Goal: Information Seeking & Learning: Learn about a topic

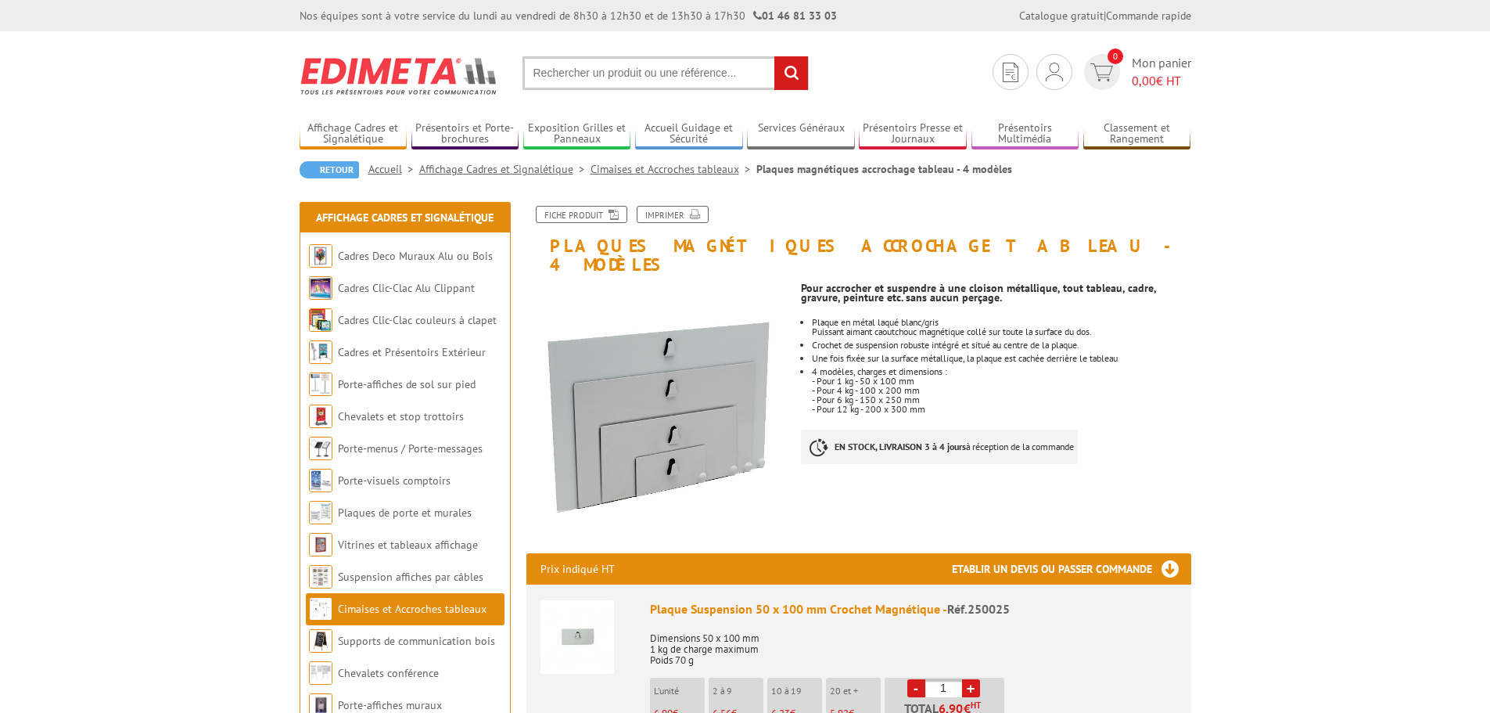
scroll to position [78, 0]
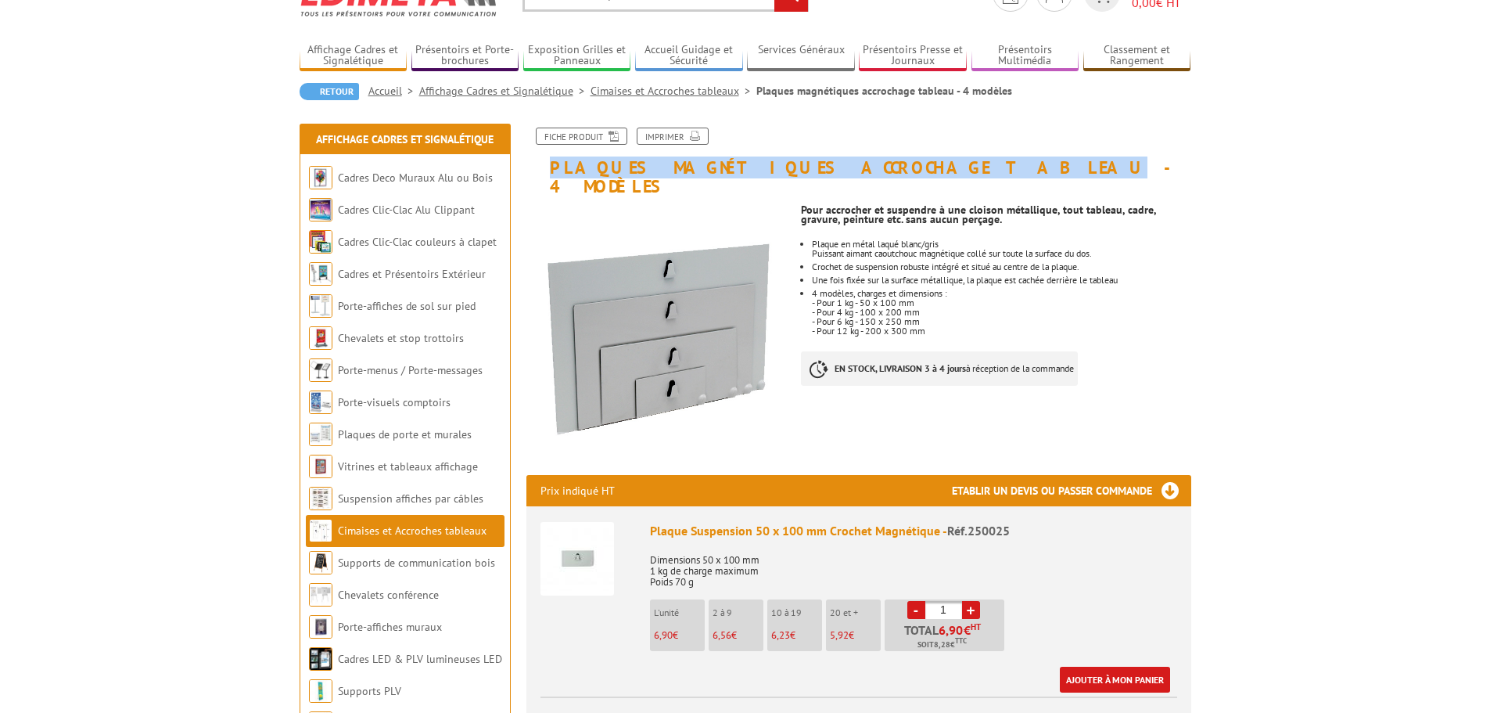
click at [904, 173] on h1 "Plaques magnétiques accrochage tableau - 4 modèles" at bounding box center [859, 161] width 688 height 68
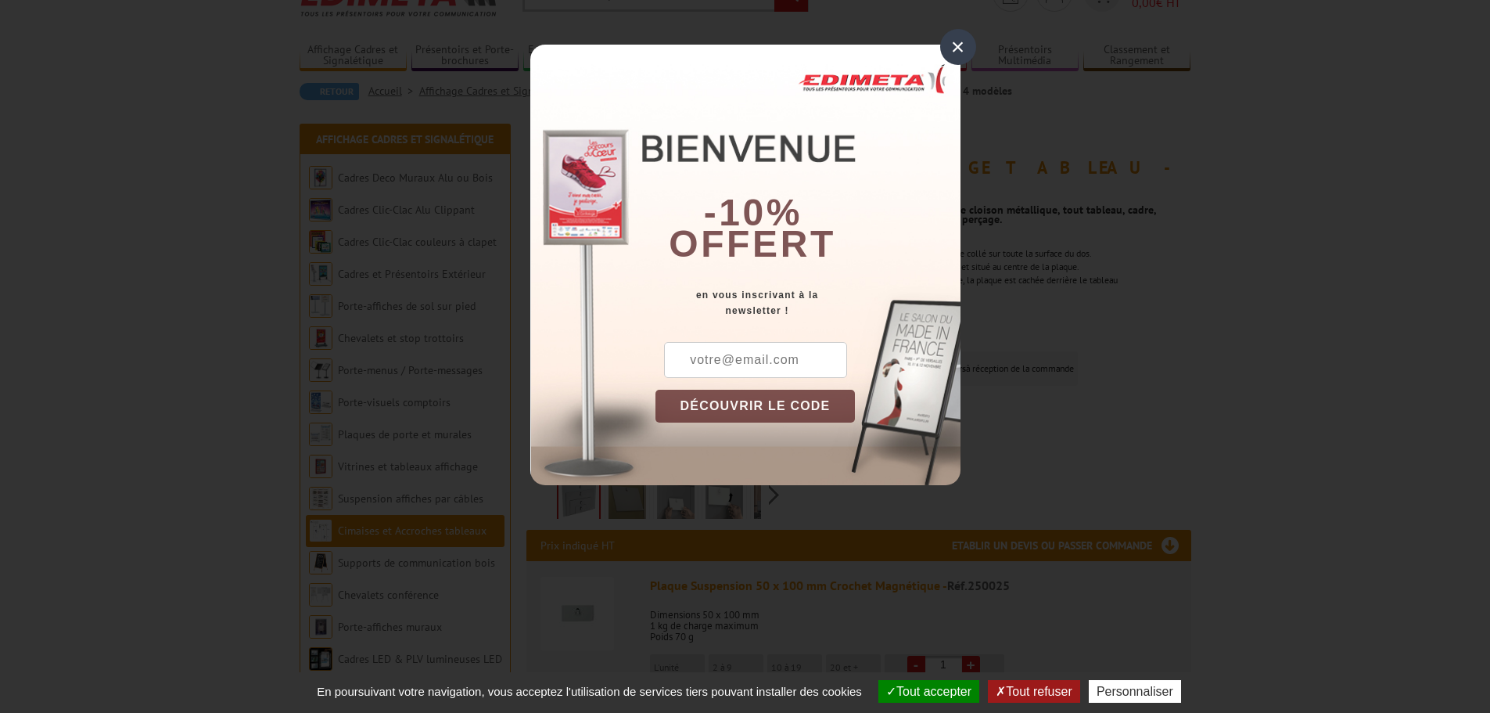
click at [970, 41] on div "×" at bounding box center [958, 47] width 36 height 36
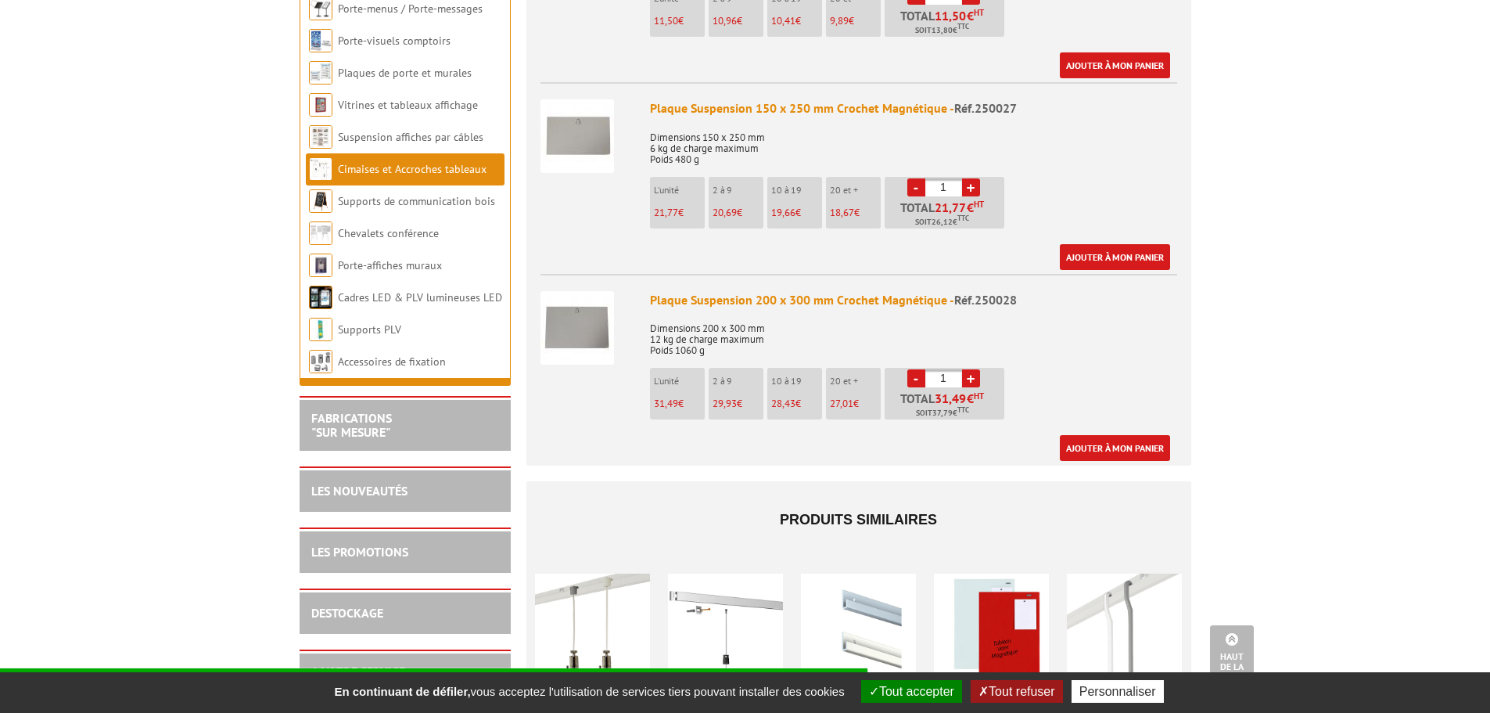
scroll to position [1095, 0]
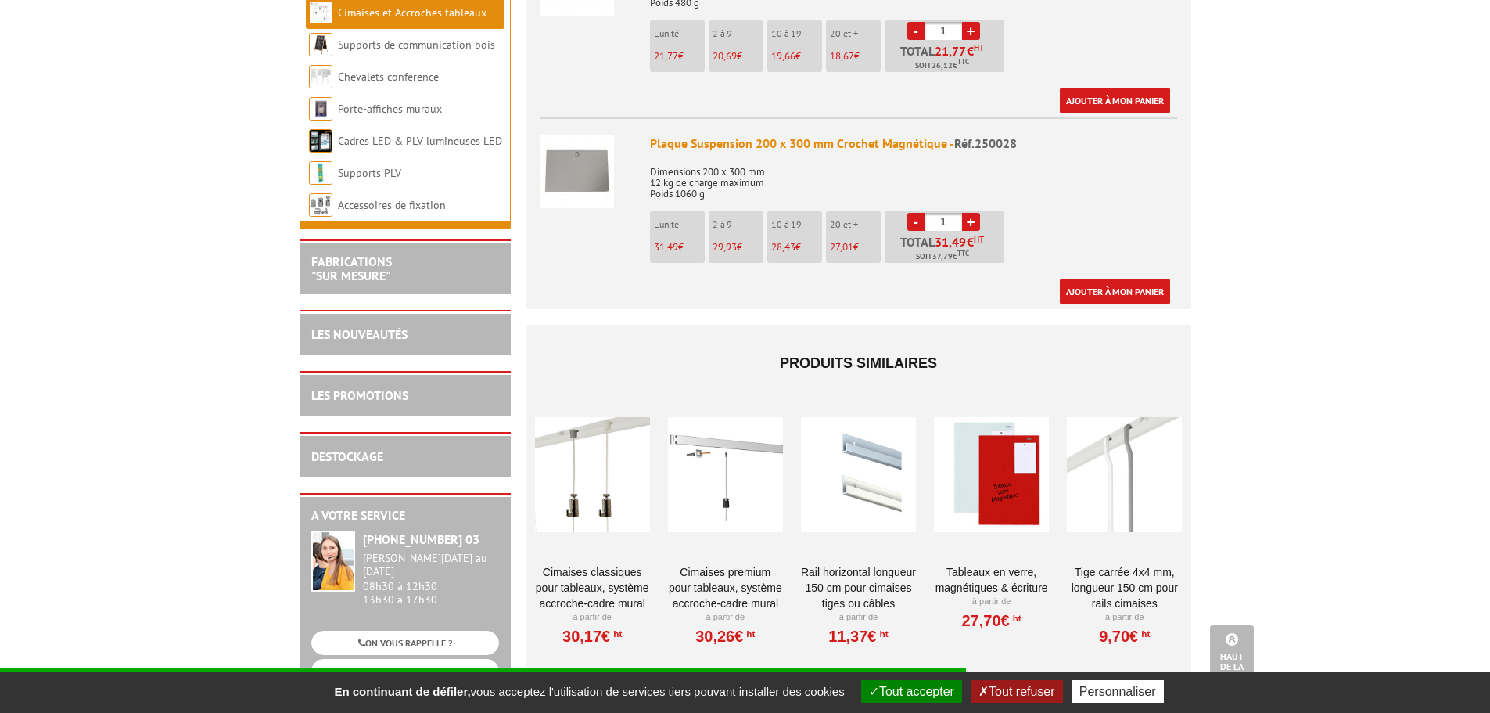
click at [601, 457] on div at bounding box center [592, 474] width 115 height 156
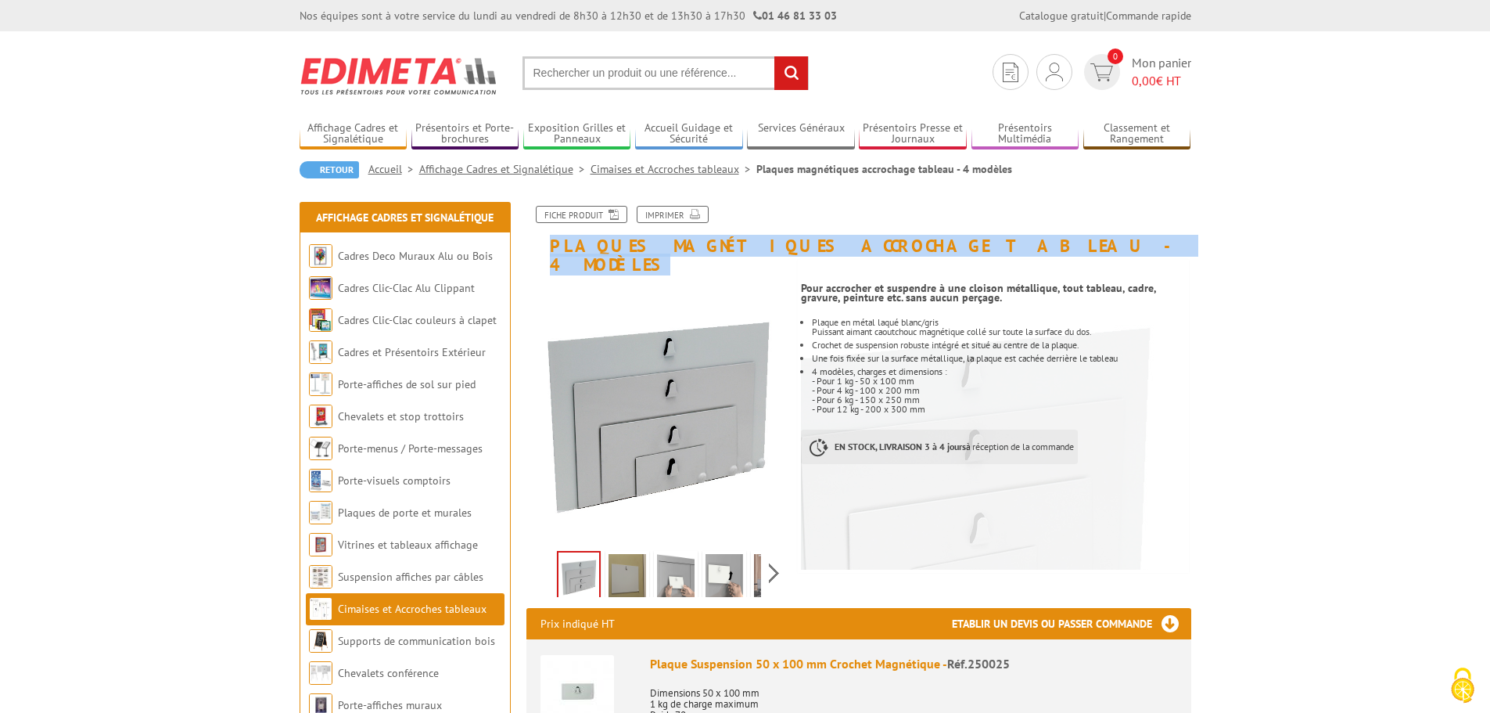
drag, startPoint x: 550, startPoint y: 244, endPoint x: 1501, endPoint y: 311, distance: 953.5
click at [1144, 238] on h1 "Plaques magnétiques accrochage tableau - 4 modèles" at bounding box center [859, 240] width 688 height 68
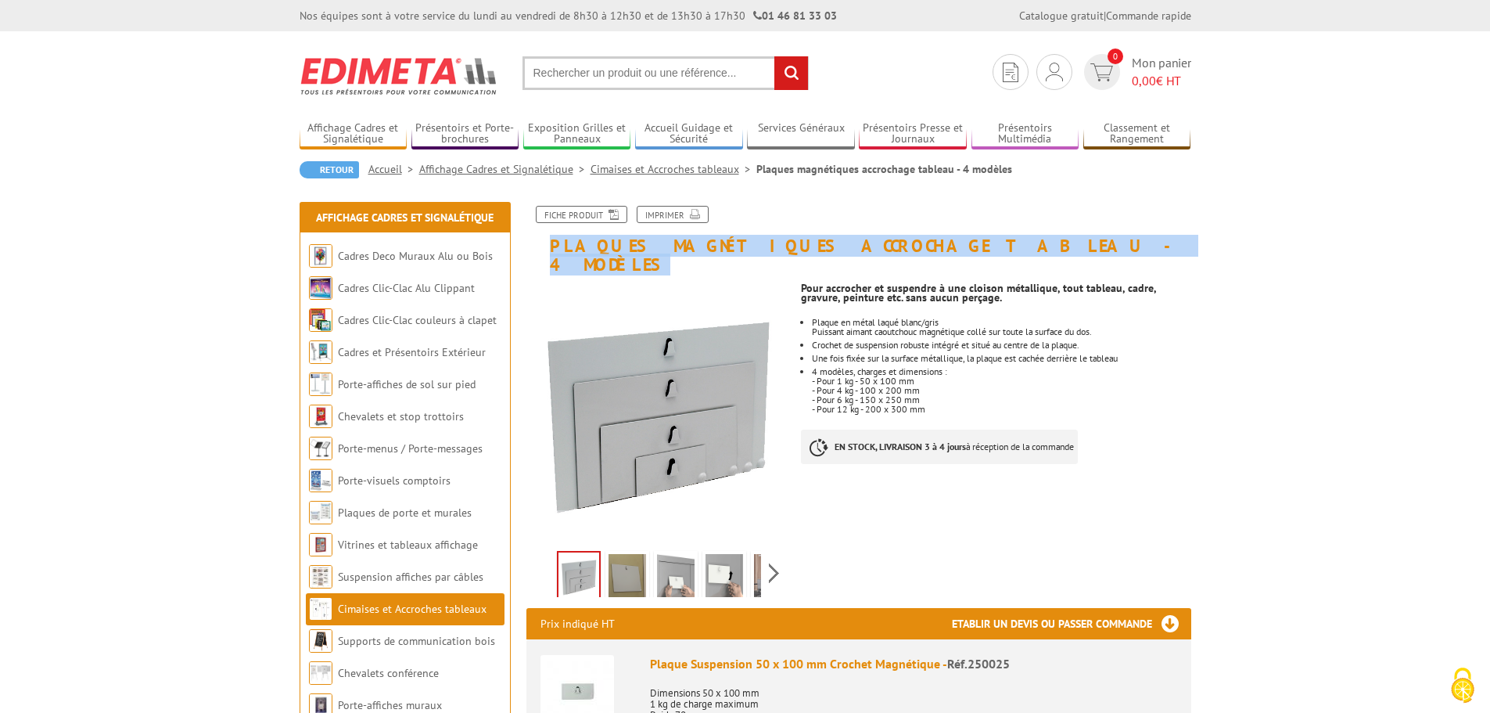
copy h1 "Plaques magnétiques accrochage tableau - 4 modèles"
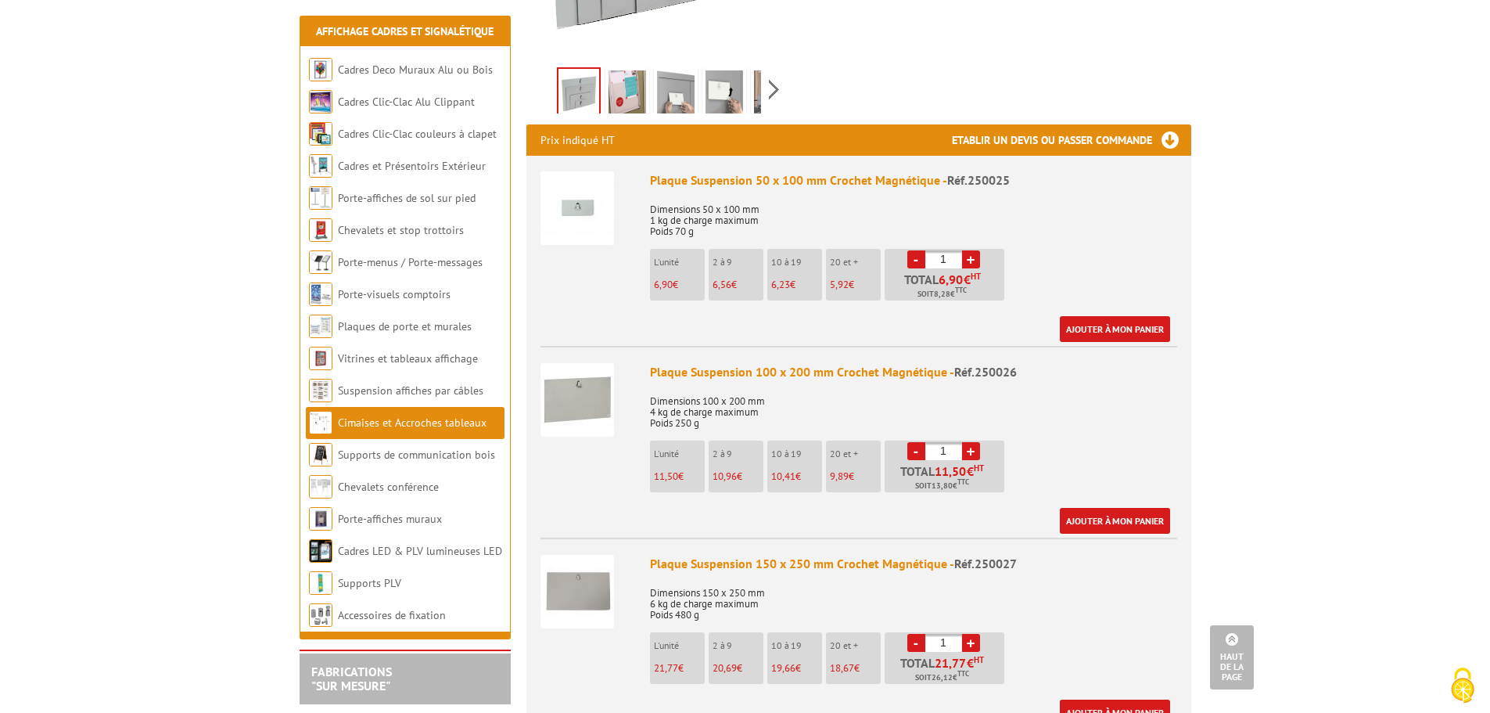
scroll to position [472, 0]
